Goal: Task Accomplishment & Management: Manage account settings

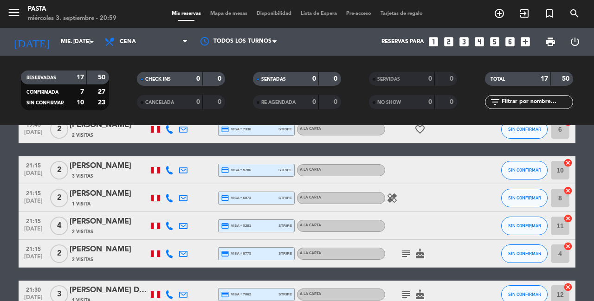
scroll to position [394, 0]
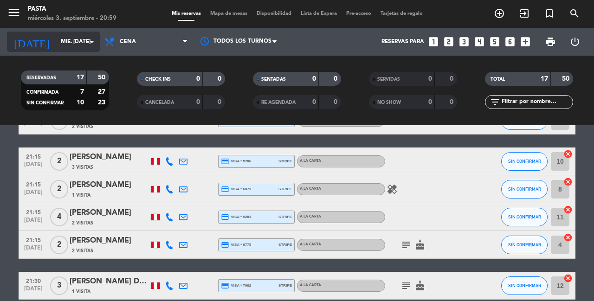
click at [56, 48] on input "mié. [DATE]" at bounding box center [93, 42] width 74 height 16
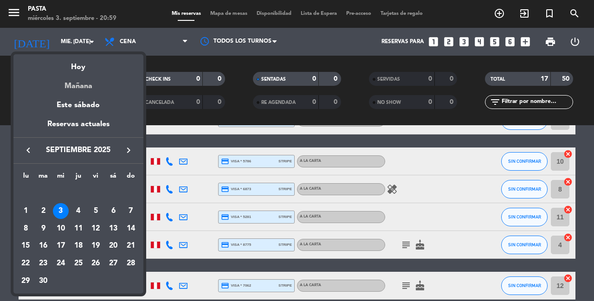
click at [88, 87] on div "Mañana" at bounding box center [78, 82] width 130 height 19
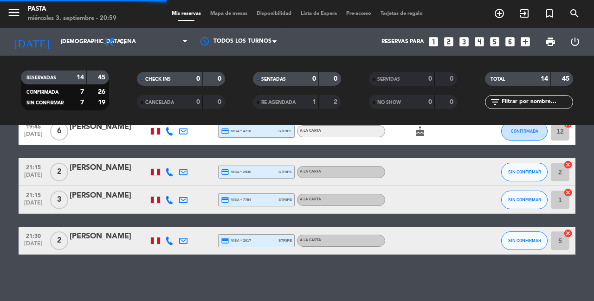
scroll to position [343, 0]
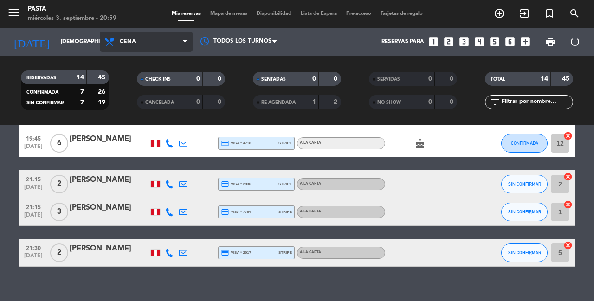
click at [158, 41] on span "Cena" at bounding box center [146, 42] width 93 height 20
click at [166, 80] on div "menu Pasta miércoles 3. septiembre - 20:59 Mis reservas Mapa de mesas Disponibi…" at bounding box center [297, 62] width 594 height 125
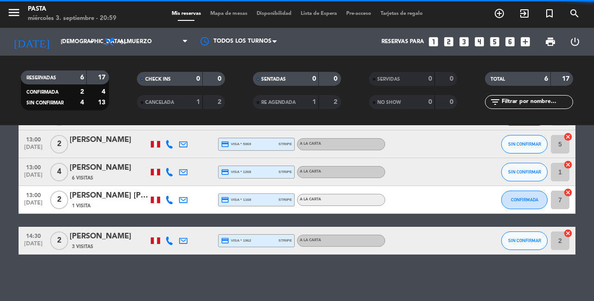
scroll to position [88, 0]
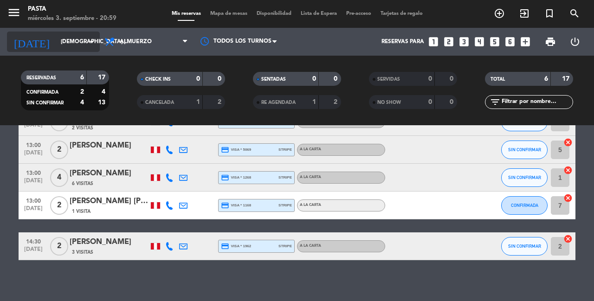
click at [84, 39] on input "[DEMOGRAPHIC_DATA] [DATE]" at bounding box center [93, 42] width 74 height 16
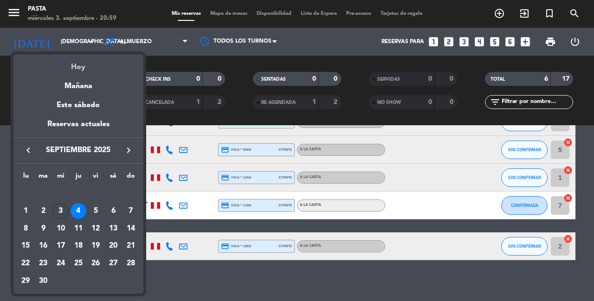
click at [115, 65] on div "Hoy" at bounding box center [78, 63] width 130 height 19
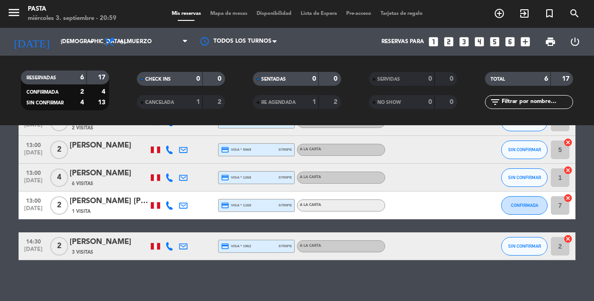
type input "mié. [DATE]"
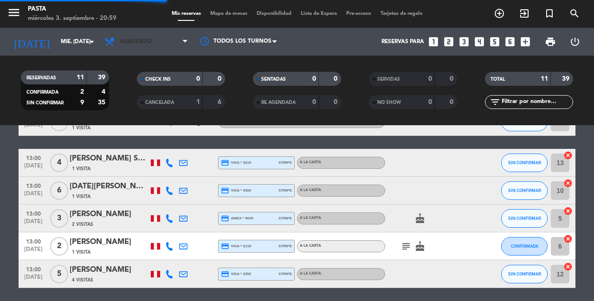
click at [142, 49] on span "Almuerzo" at bounding box center [146, 42] width 93 height 20
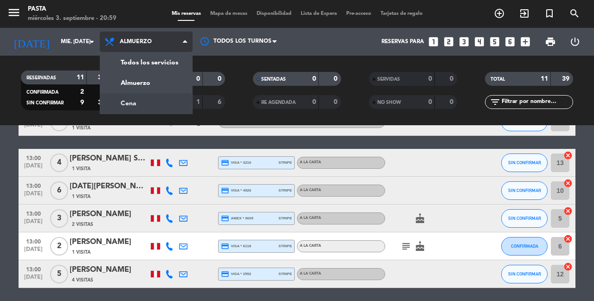
click at [148, 110] on div "menu Pasta miércoles 3. septiembre - 20:59 Mis reservas Mapa de mesas Disponibi…" at bounding box center [297, 62] width 594 height 125
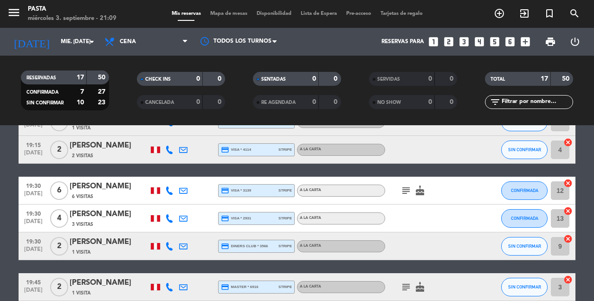
click at [406, 185] on icon "subject" at bounding box center [405, 190] width 11 height 11
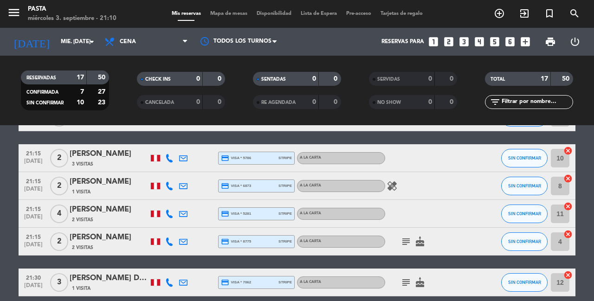
scroll to position [396, 0]
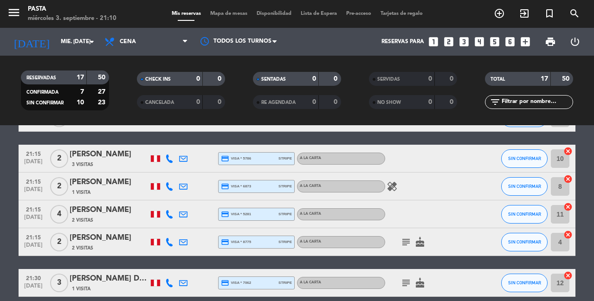
click at [398, 228] on div "subject cake" at bounding box center [427, 241] width 84 height 27
click at [400, 237] on icon "subject" at bounding box center [405, 242] width 11 height 11
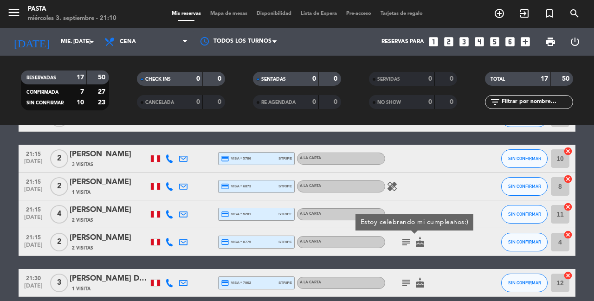
click at [405, 277] on icon "subject" at bounding box center [405, 282] width 11 height 11
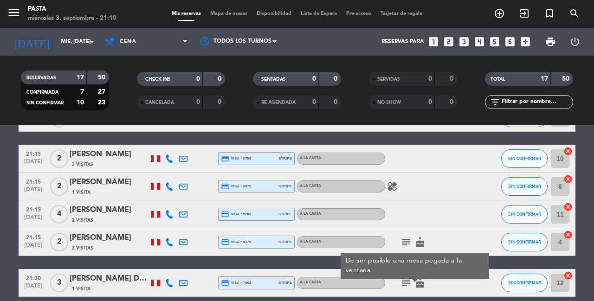
click at [446, 287] on div "No hay notas para este servicio. Haz clic para agregar una 19:15 [DATE] 5 [PERS…" at bounding box center [297, 213] width 594 height 176
